Goal: Task Accomplishment & Management: Use online tool/utility

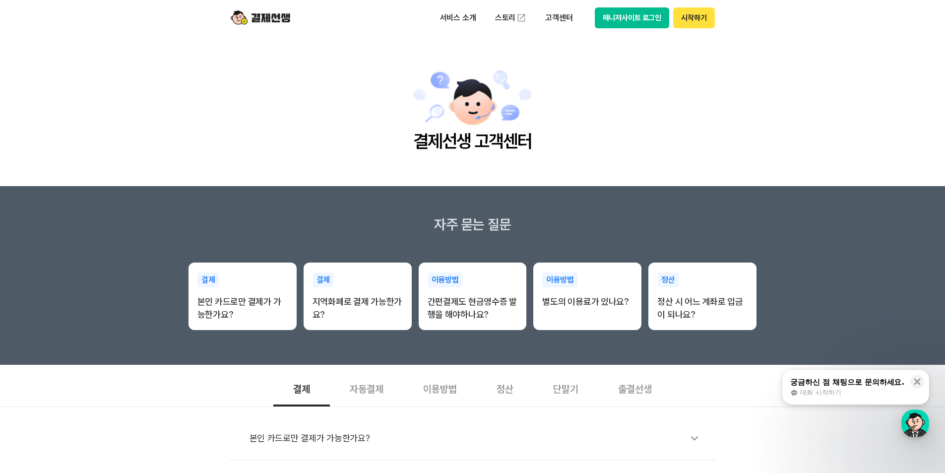
click at [651, 18] on button "매니저사이트 로그인" at bounding box center [632, 17] width 75 height 21
click at [597, 20] on button "매니저사이트 로그인" at bounding box center [632, 17] width 75 height 21
click at [658, 16] on button "매니저사이트 로그인" at bounding box center [632, 17] width 75 height 21
click at [631, 18] on button "매니저사이트 로그인" at bounding box center [632, 17] width 75 height 21
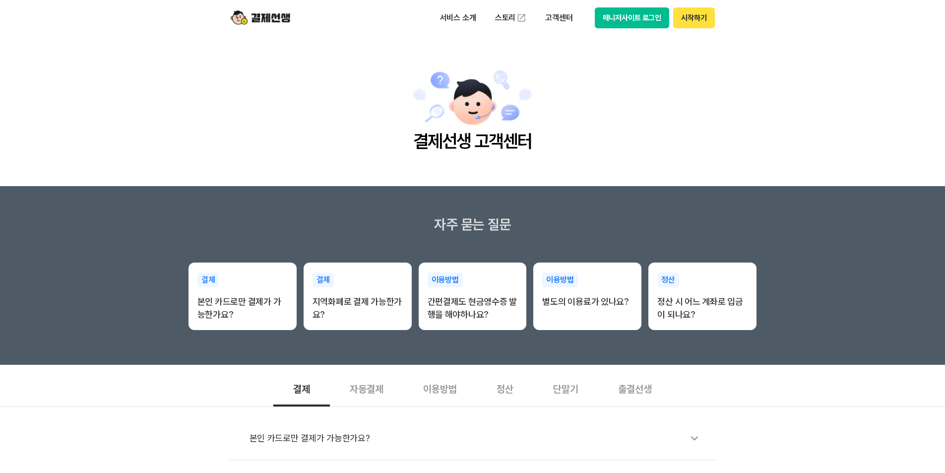
click at [639, 18] on button "매니저사이트 로그인" at bounding box center [632, 17] width 75 height 21
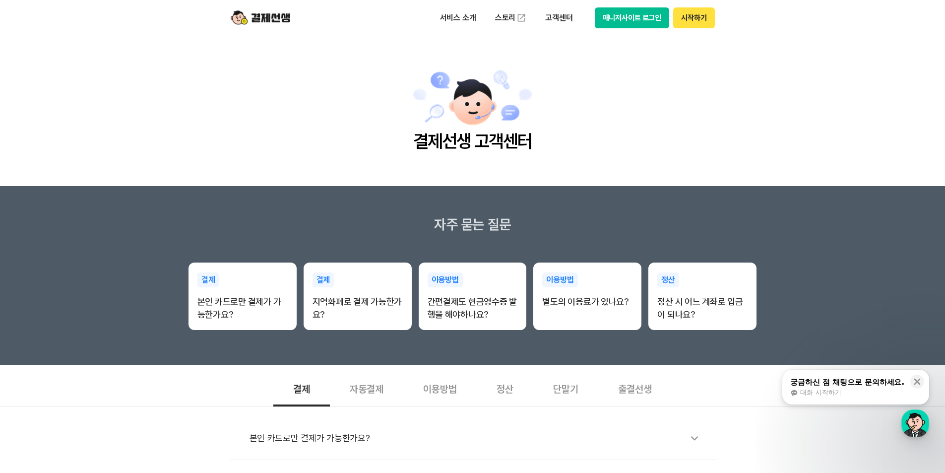
click at [655, 21] on button "매니저사이트 로그인" at bounding box center [632, 17] width 75 height 21
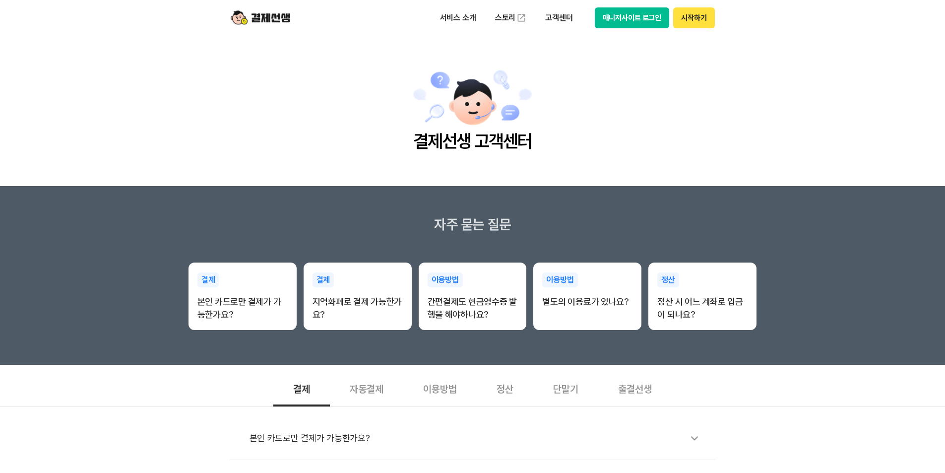
click at [647, 18] on button "매니저사이트 로그인" at bounding box center [632, 17] width 75 height 21
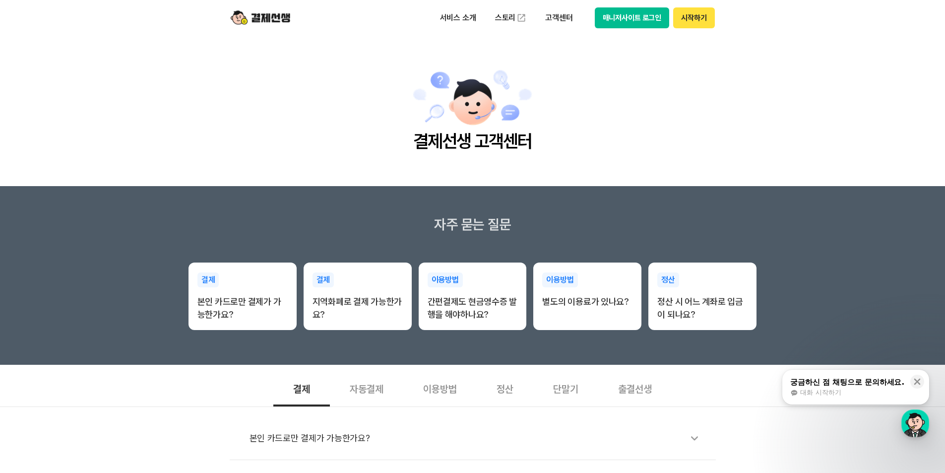
click at [624, 18] on button "매니저사이트 로그인" at bounding box center [632, 17] width 75 height 21
